Goal: Check status: Check status

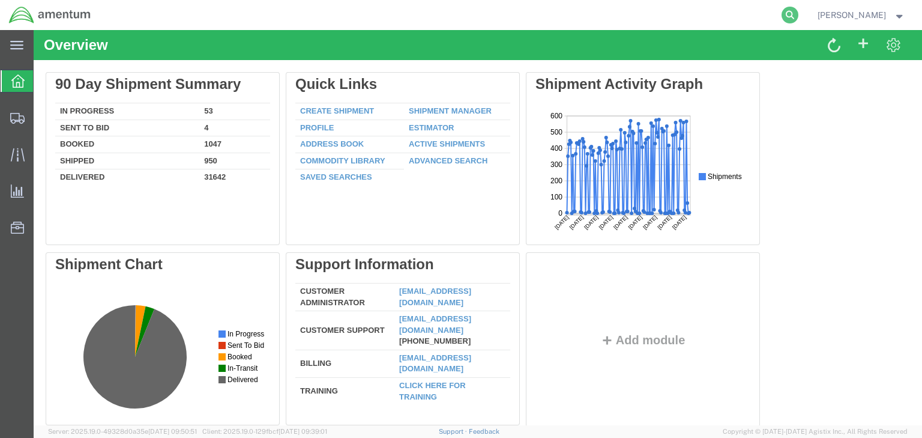
click at [798, 13] on icon at bounding box center [789, 15] width 17 height 17
click at [579, 20] on input "search" at bounding box center [599, 15] width 365 height 29
paste input "56846538"
type input "56846538"
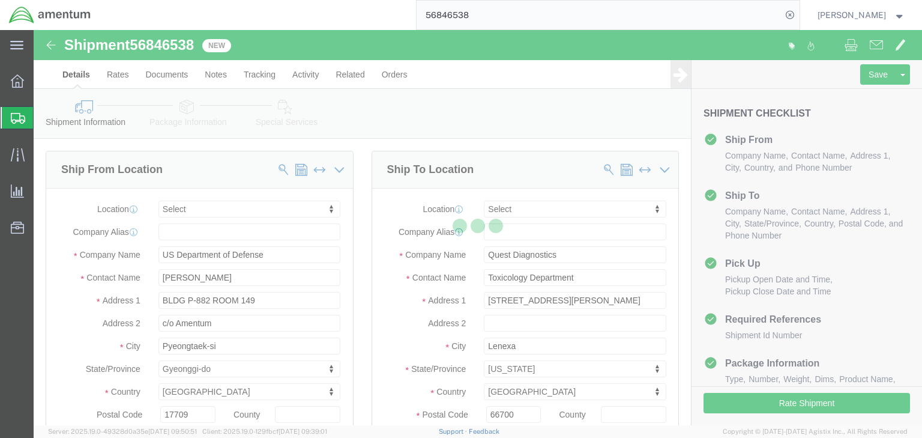
select select
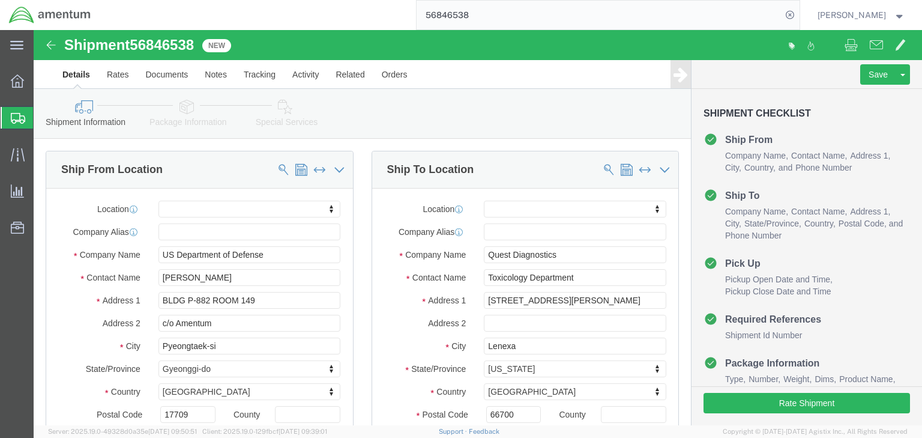
drag, startPoint x: 187, startPoint y: 112, endPoint x: 154, endPoint y: 82, distance: 45.1
click icon
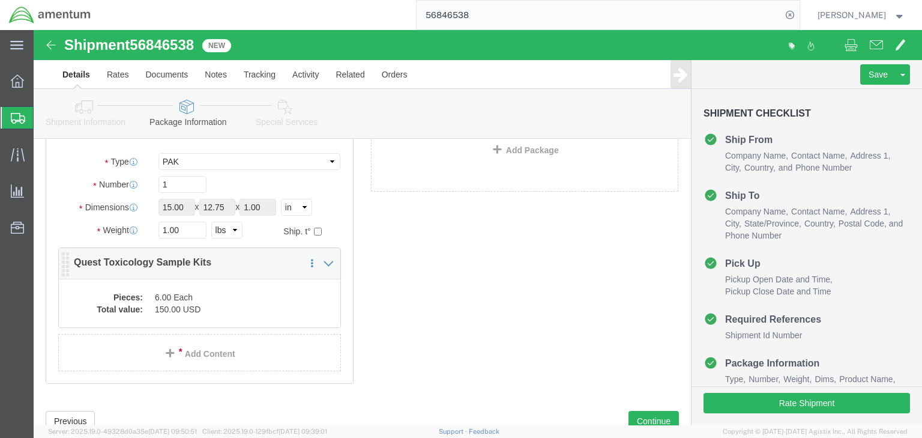
scroll to position [96, 0]
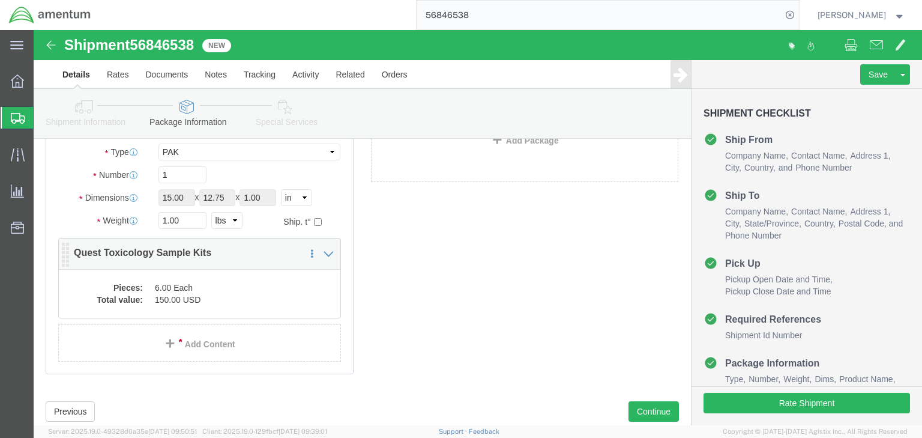
click dd "6.00 Each"
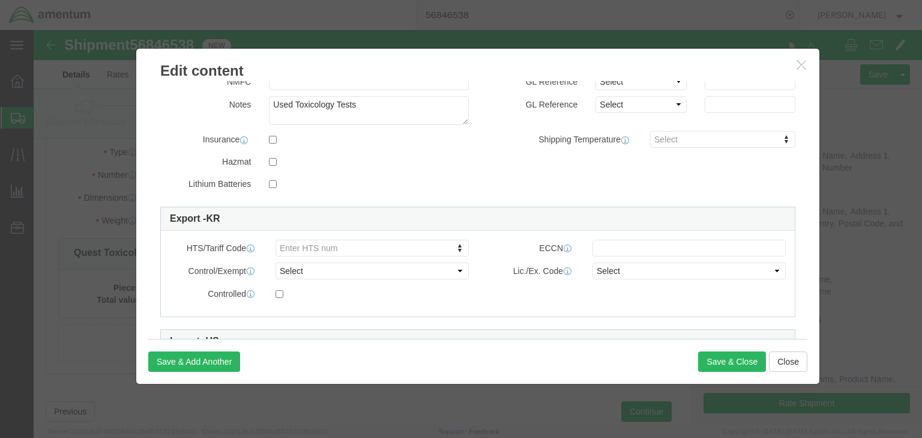
scroll to position [315, 0]
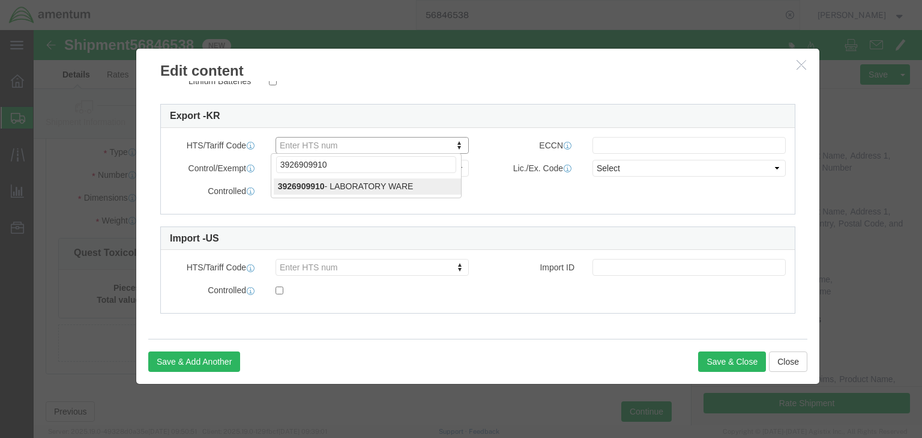
type input "3926909910"
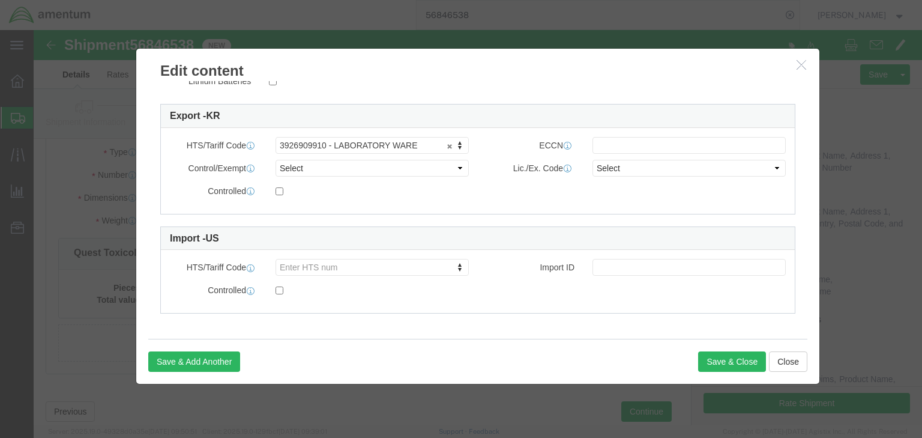
click div "ECCN"
click input "text"
click select "Select ATF BIS DEA EPA FDA FTR ITAR OFAC Other (OPA)"
click input "text"
type input "EAR99"
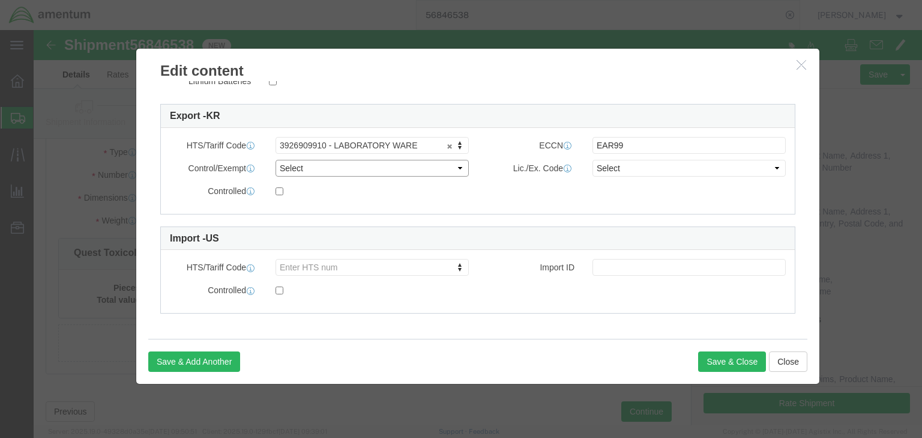
drag, startPoint x: 372, startPoint y: 135, endPoint x: 351, endPoint y: 144, distance: 22.9
click select "Select ATF BIS DEA EPA FDA FTR ITAR OFAC Other (OPA)"
select select "BIS"
click select "Select ATF BIS DEA EPA FDA FTR ITAR OFAC Other (OPA)"
click div "ECCN EAR99"
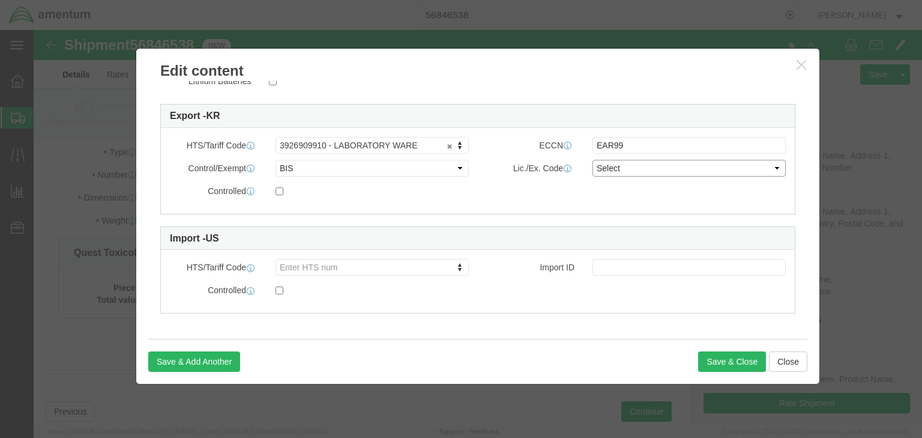
click select "Select AGR-Agricultural APP-Computers APR-Additional Permissive Exports AVS-Air…"
select select "NLR"
click select "Select AGR-Agricultural APP-Computers APR-Additional Permissive Exports AVS-Air…"
click button "Save & Close"
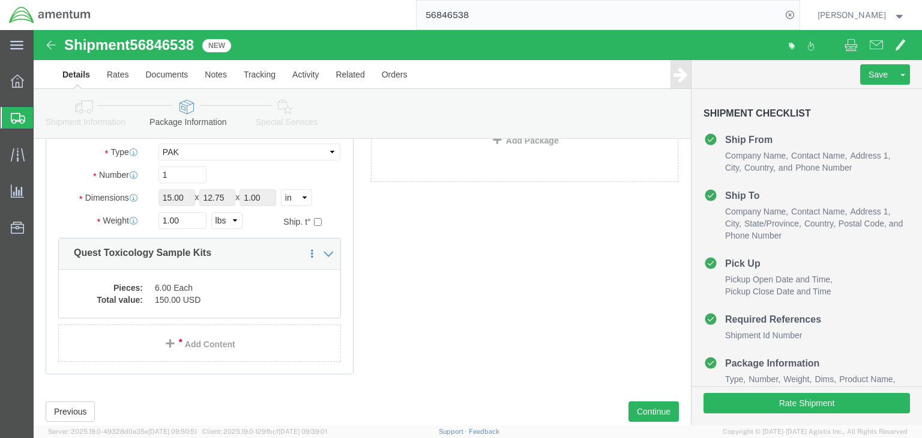
scroll to position [0, 0]
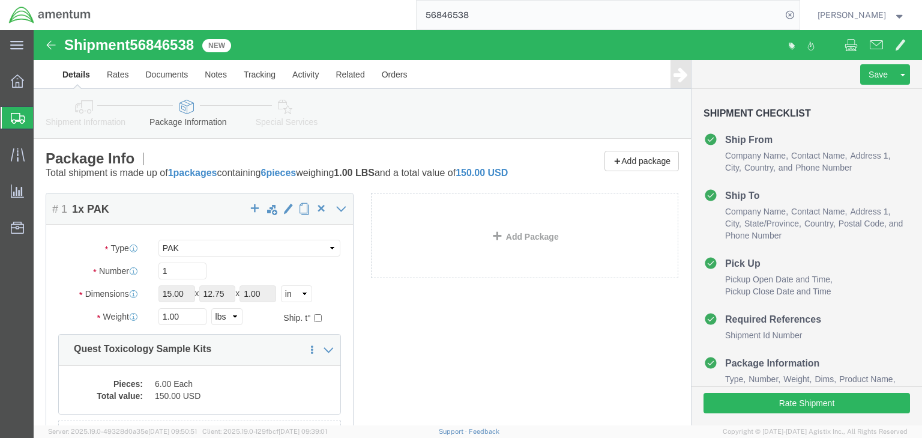
drag, startPoint x: 244, startPoint y: 79, endPoint x: 245, endPoint y: 94, distance: 15.0
click icon
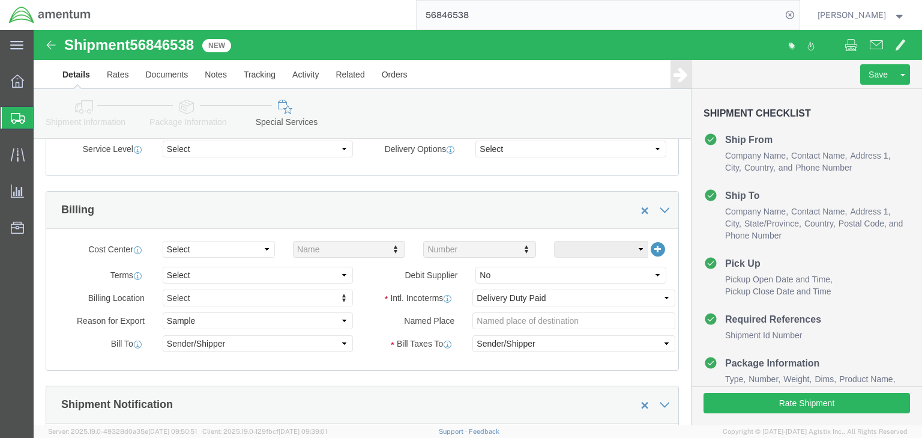
scroll to position [720, 0]
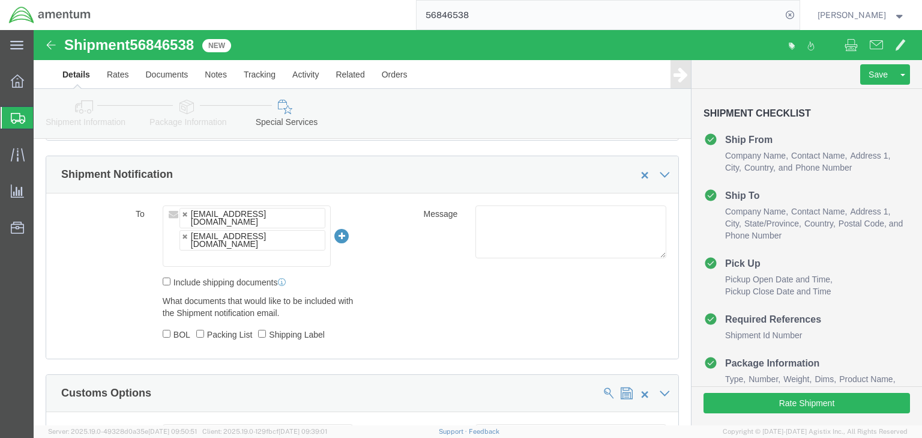
click at [12, 108] on div at bounding box center [18, 118] width 34 height 22
